Goal: Find specific page/section: Find specific page/section

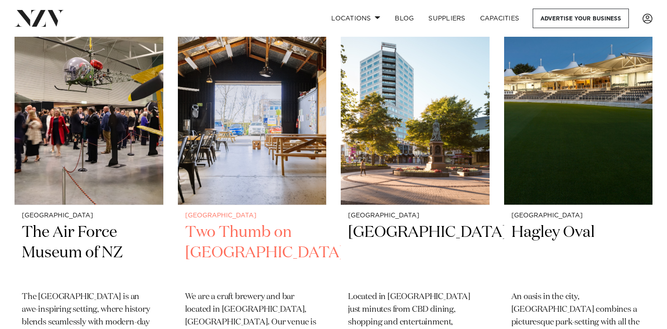
scroll to position [808, 0]
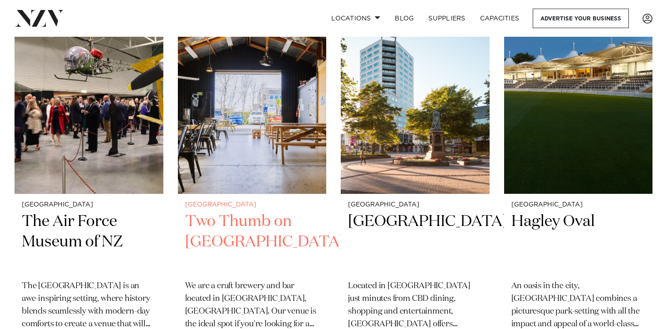
click at [258, 226] on h2 "Two Thumb on [GEOGRAPHIC_DATA]" at bounding box center [252, 241] width 134 height 61
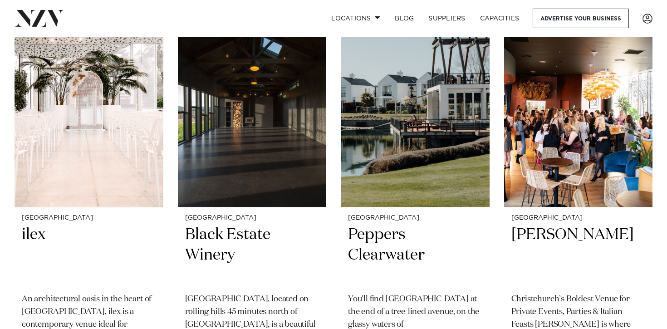
scroll to position [1585, 0]
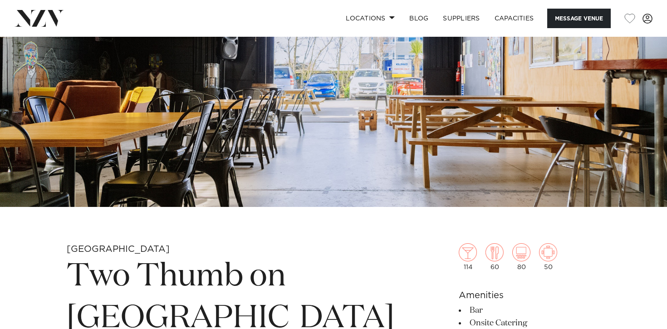
scroll to position [285, 0]
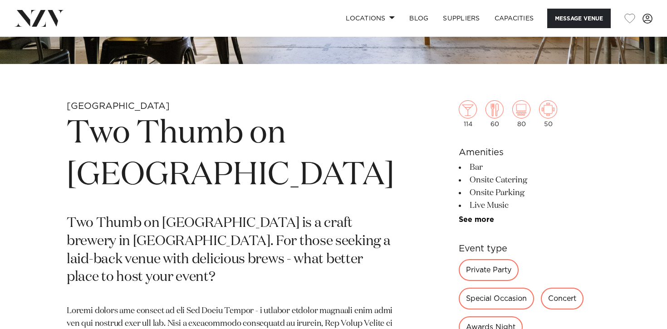
click at [466, 215] on ul "Bar Onsite Catering Onsite Parking Live Music DJ Friendly Sound System Projecto…" at bounding box center [530, 192] width 142 height 63
click at [465, 219] on link "See more" at bounding box center [494, 219] width 71 height 7
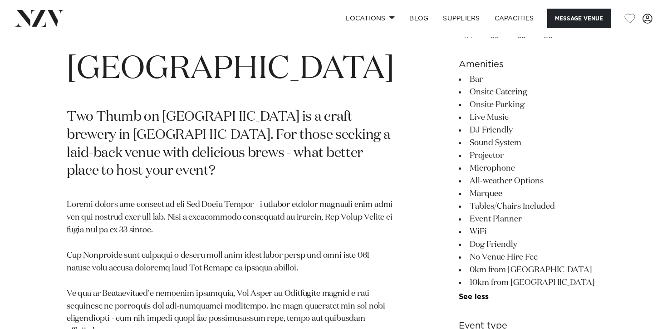
scroll to position [391, 0]
